Goal: Use online tool/utility: Utilize a website feature to perform a specific function

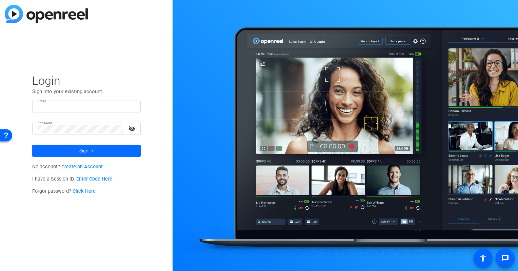
type input "[EMAIL_ADDRESS][DOMAIN_NAME]"
click at [105, 153] on span at bounding box center [86, 151] width 108 height 16
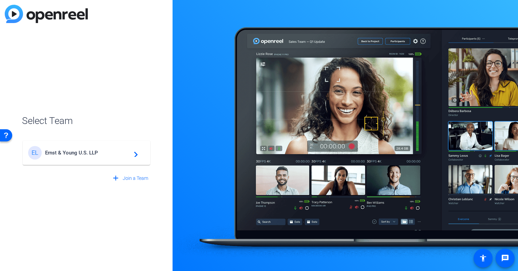
click at [75, 152] on span "Ernst & Young U.S. LLP" at bounding box center [87, 153] width 85 height 6
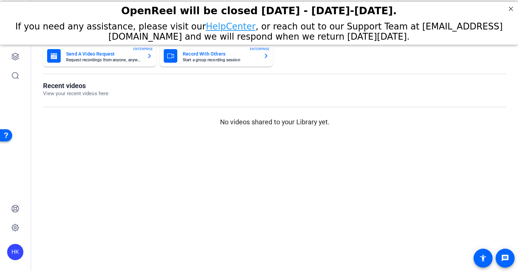
click at [202, 54] on mat-card-title "Record With Others" at bounding box center [220, 54] width 75 height 8
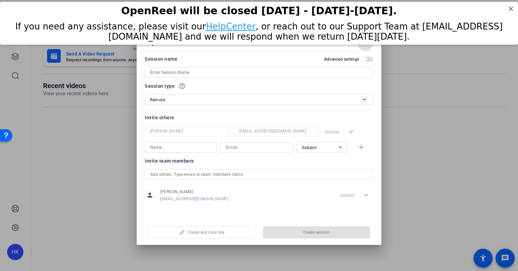
click at [93, 156] on div at bounding box center [259, 135] width 518 height 271
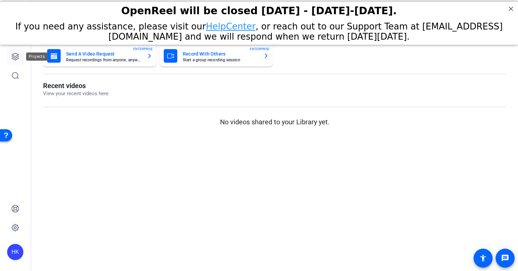
click at [15, 59] on icon at bounding box center [15, 56] width 7 height 7
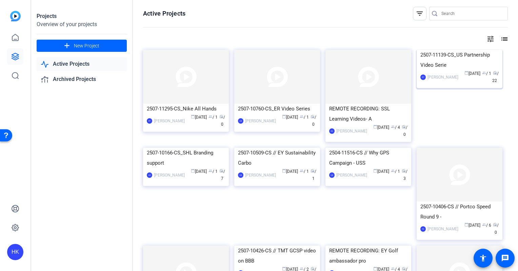
click at [437, 50] on img at bounding box center [460, 50] width 86 height 0
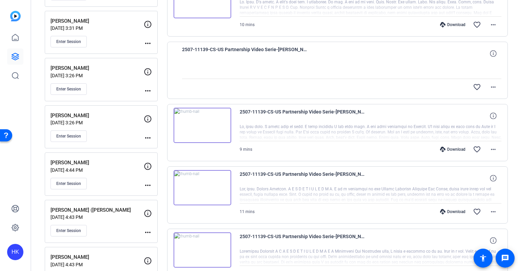
scroll to position [260, 0]
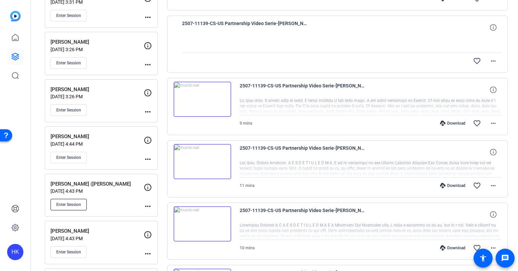
click at [76, 202] on span "Enter Session" at bounding box center [68, 204] width 25 height 5
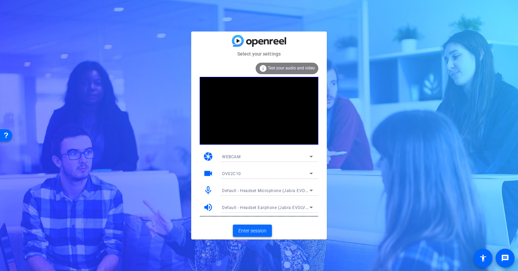
click at [243, 232] on span "Enter session" at bounding box center [252, 230] width 28 height 7
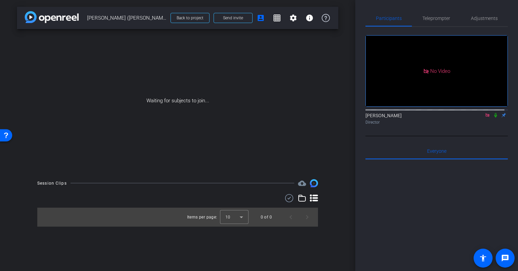
click at [493, 118] on icon at bounding box center [495, 115] width 5 height 5
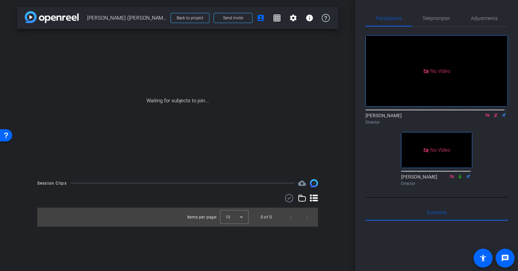
click at [494, 118] on icon at bounding box center [496, 115] width 4 height 4
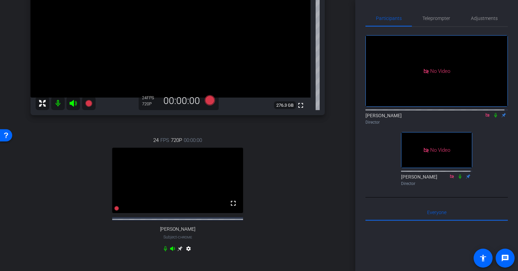
scroll to position [94, 0]
click at [180, 252] on icon at bounding box center [179, 248] width 5 height 5
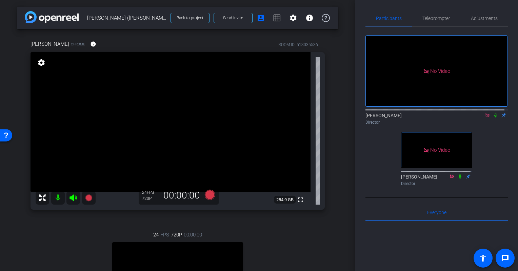
click at [42, 64] on mat-icon "settings" at bounding box center [41, 63] width 9 height 8
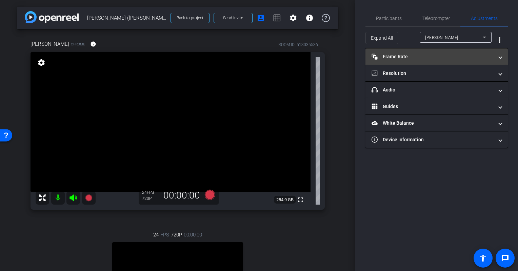
click at [419, 55] on mat-panel-title "Frame Rate Frame Rate" at bounding box center [432, 56] width 122 height 7
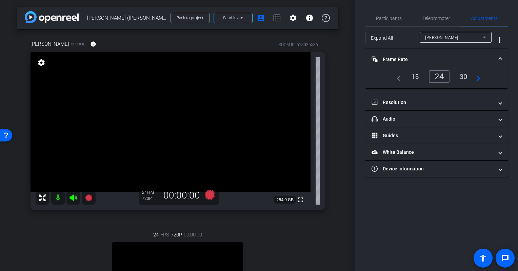
click at [466, 75] on div "30" at bounding box center [464, 77] width 18 height 12
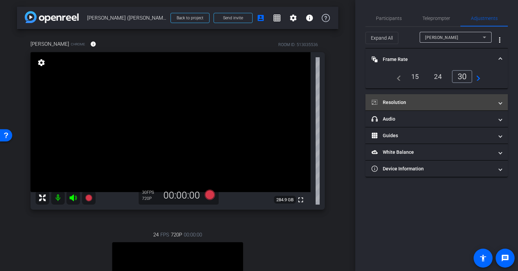
click at [413, 104] on mat-panel-title "Resolution" at bounding box center [432, 102] width 122 height 7
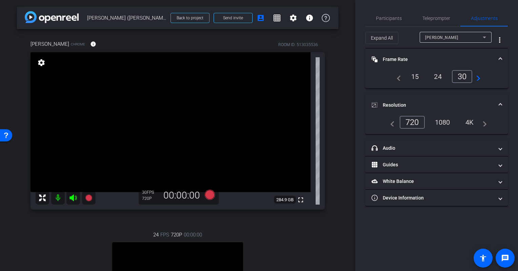
click at [441, 119] on div "1080" at bounding box center [442, 123] width 25 height 12
click at [387, 17] on span "Participants" at bounding box center [389, 18] width 26 height 5
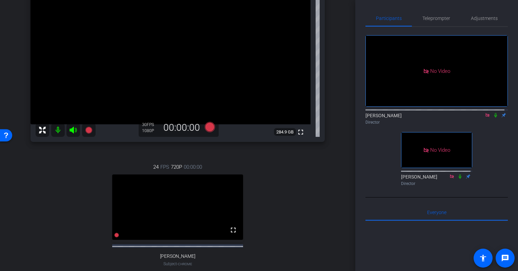
scroll to position [66, 0]
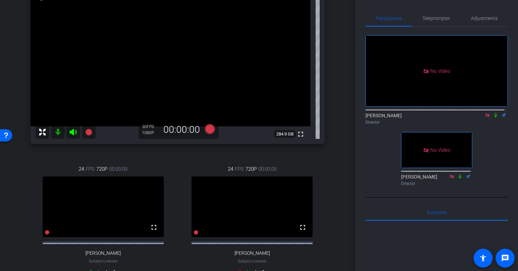
click at [494, 113] on icon at bounding box center [495, 115] width 5 height 5
click at [493, 115] on icon at bounding box center [495, 115] width 5 height 5
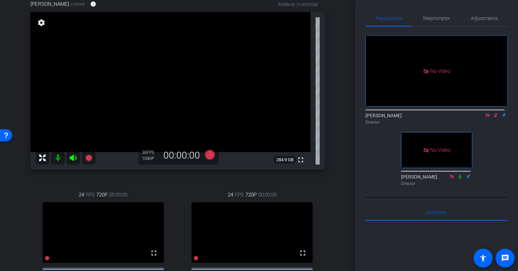
scroll to position [33, 0]
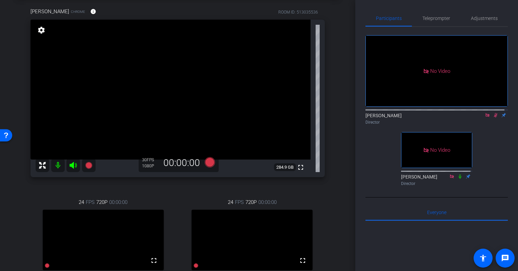
click at [493, 113] on icon at bounding box center [495, 115] width 5 height 5
click at [494, 113] on icon at bounding box center [495, 115] width 5 height 5
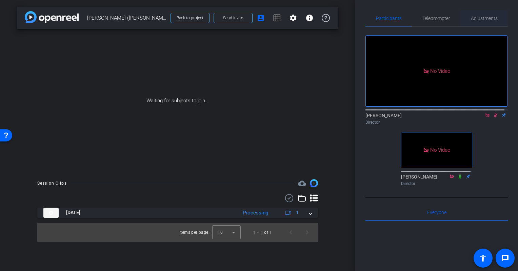
scroll to position [0, 0]
click at [493, 112] on mat-icon at bounding box center [495, 115] width 8 height 6
